Goal: Task Accomplishment & Management: Manage account settings

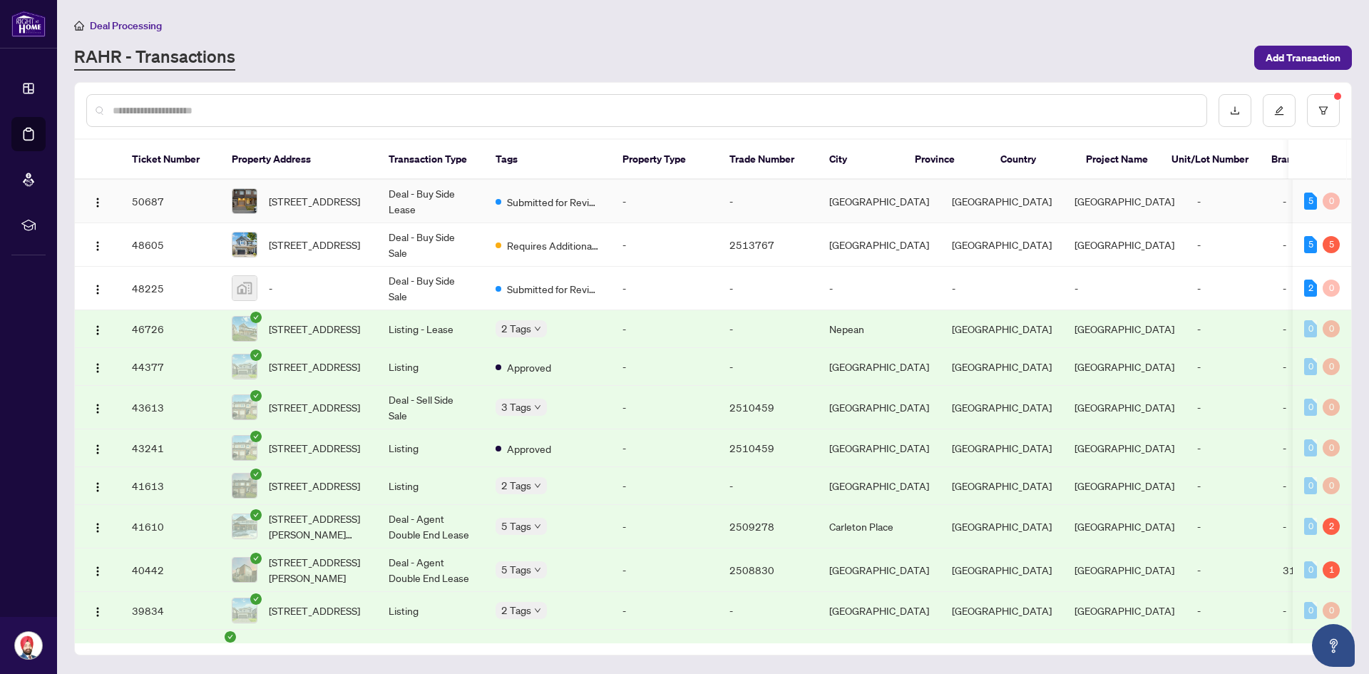
click at [287, 202] on span "[STREET_ADDRESS]" at bounding box center [314, 201] width 91 height 16
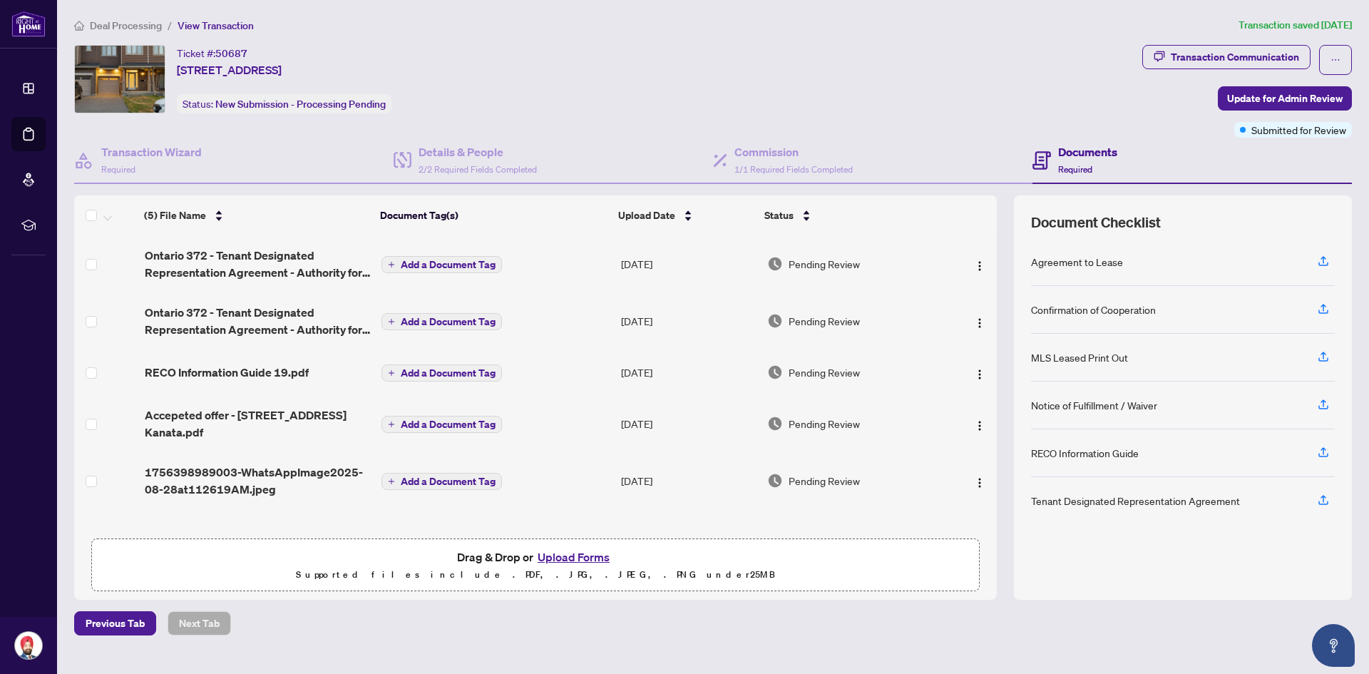
click at [592, 554] on button "Upload Forms" at bounding box center [573, 557] width 81 height 19
